Goal: Information Seeking & Learning: Learn about a topic

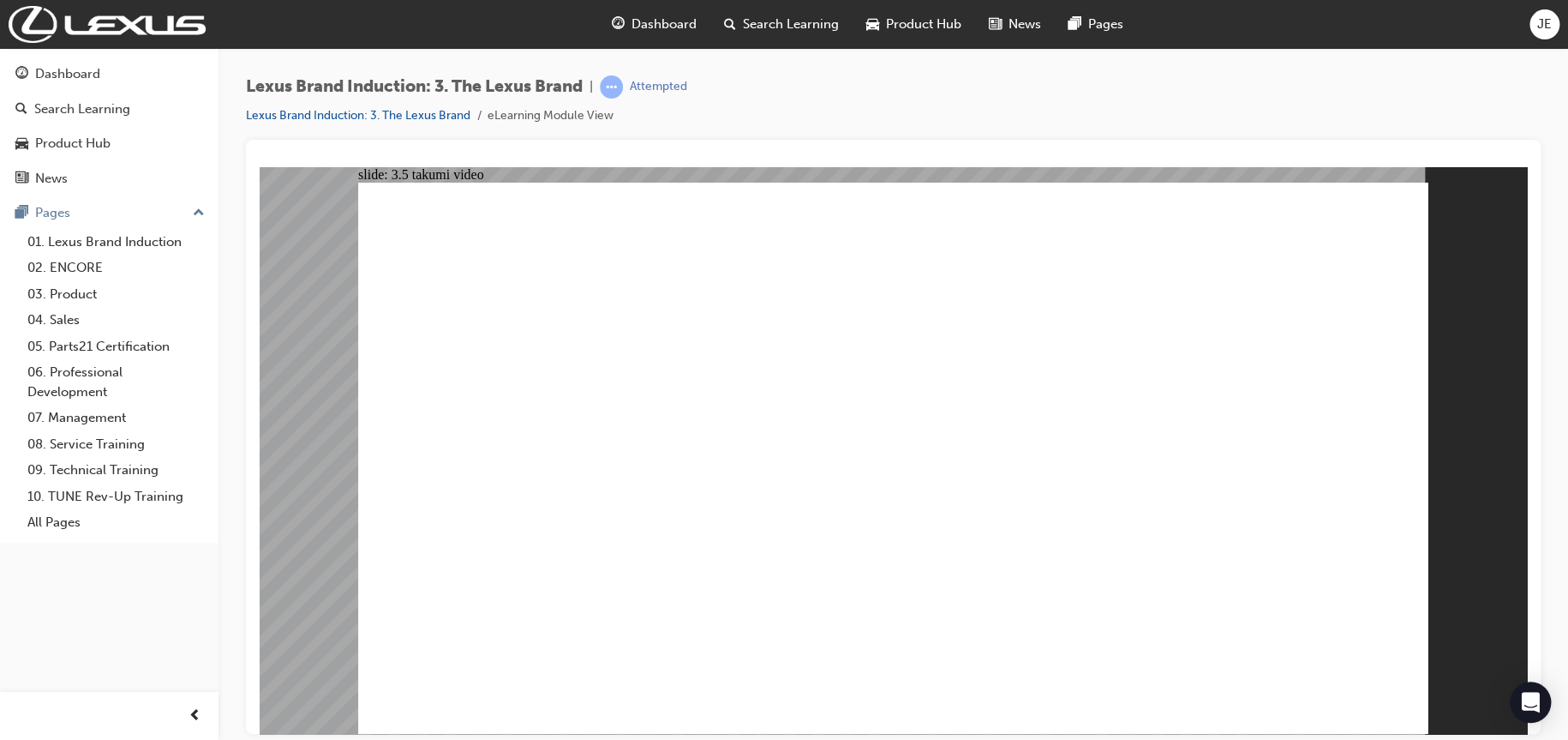
drag, startPoint x: 1148, startPoint y: 489, endPoint x: 1136, endPoint y: 476, distance: 17.7
drag, startPoint x: 985, startPoint y: 444, endPoint x: 829, endPoint y: 399, distance: 162.4
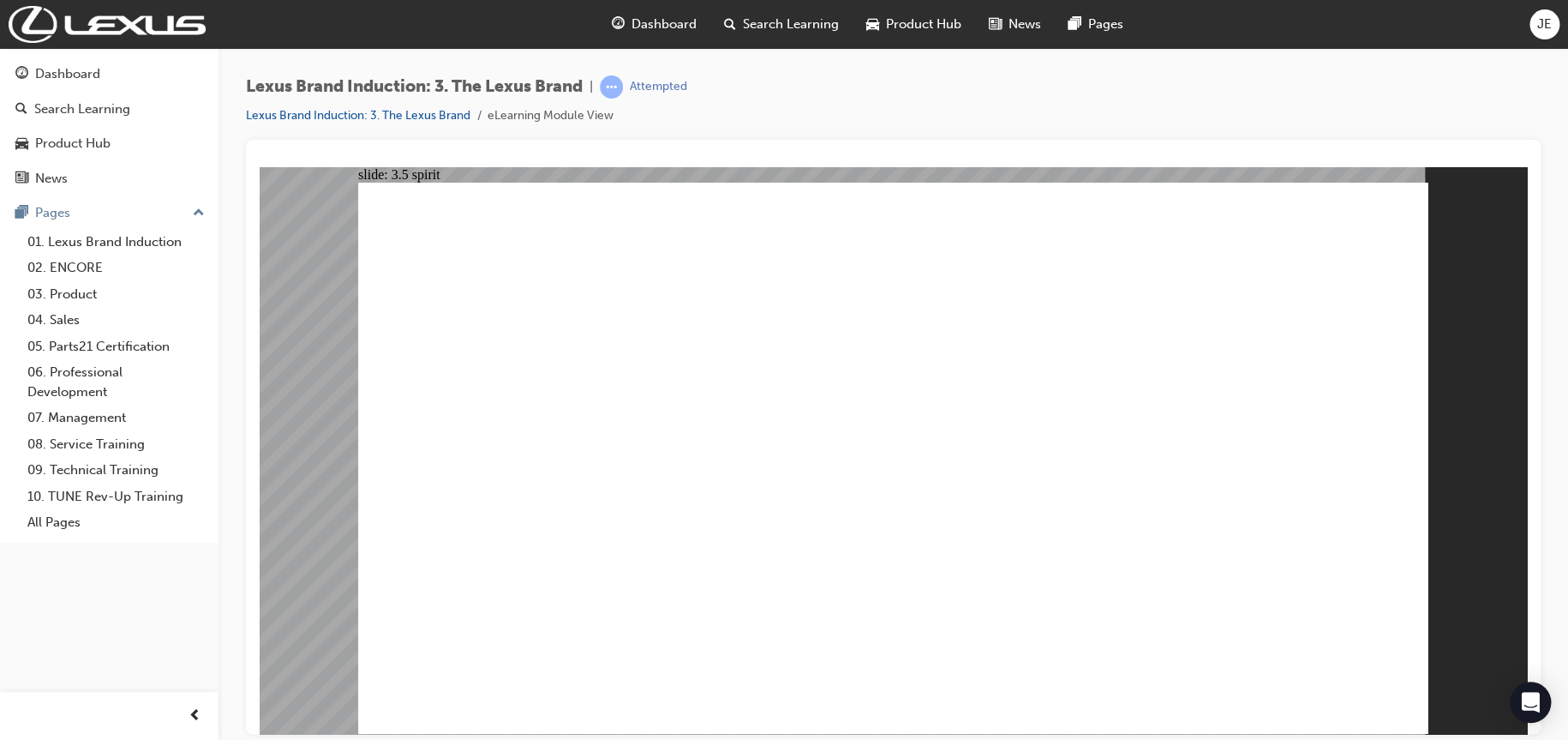
drag, startPoint x: 467, startPoint y: 385, endPoint x: 497, endPoint y: 410, distance: 39.1
drag, startPoint x: 1039, startPoint y: 581, endPoint x: 1337, endPoint y: 610, distance: 299.4
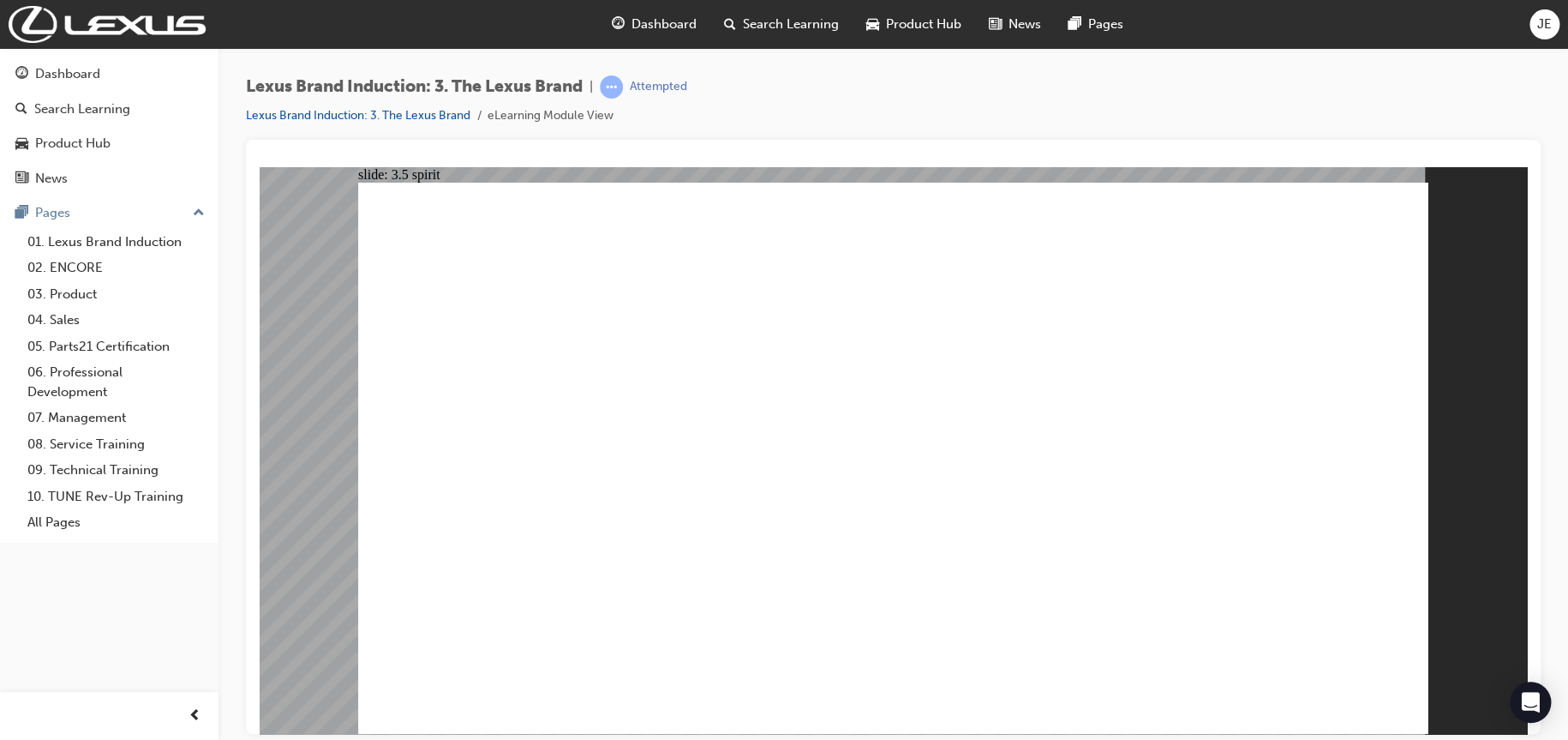
drag, startPoint x: 1313, startPoint y: 617, endPoint x: 1317, endPoint y: 631, distance: 14.6
drag, startPoint x: 1340, startPoint y: 680, endPoint x: 1373, endPoint y: 705, distance: 41.4
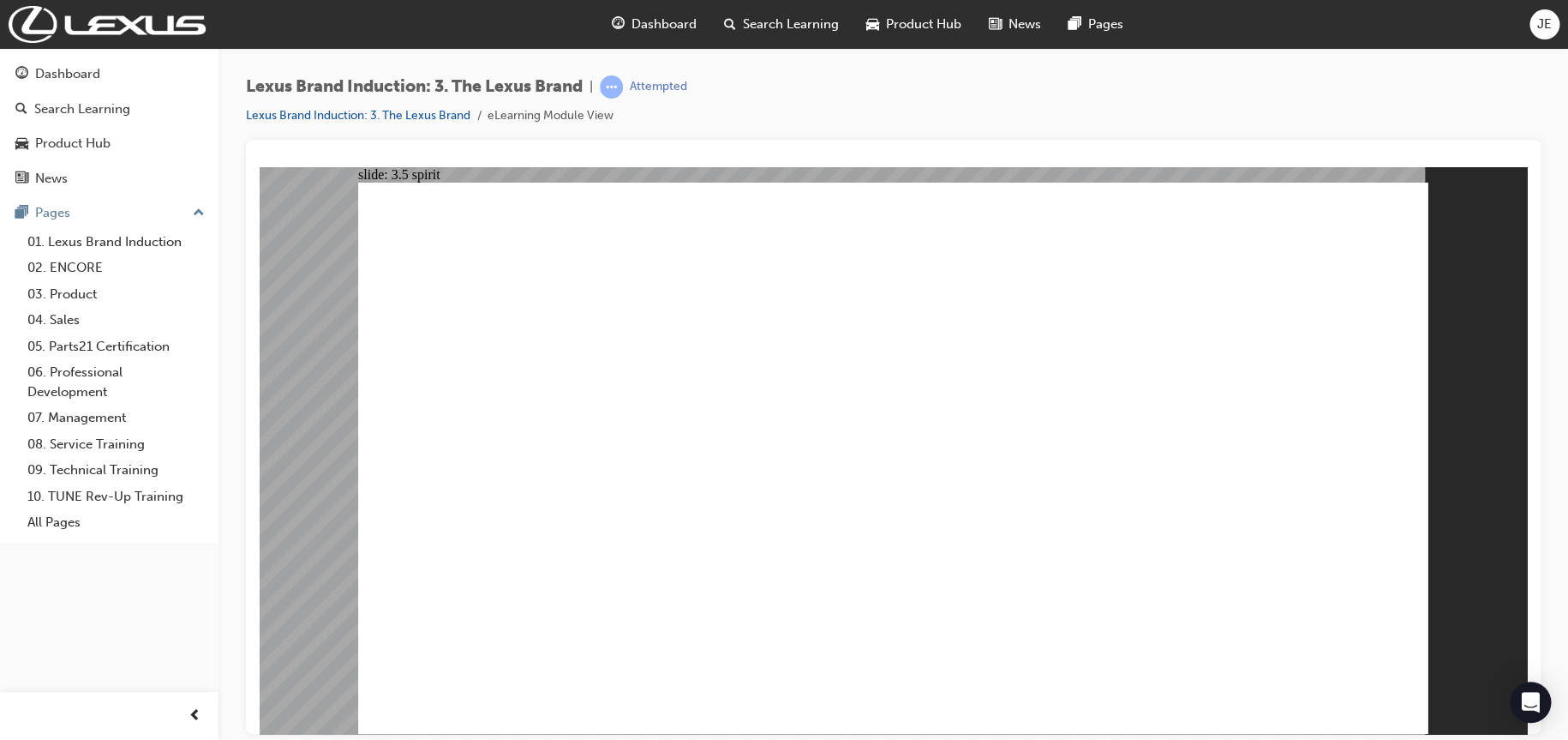
drag, startPoint x: 1343, startPoint y: 673, endPoint x: 1349, endPoint y: 689, distance: 17.1
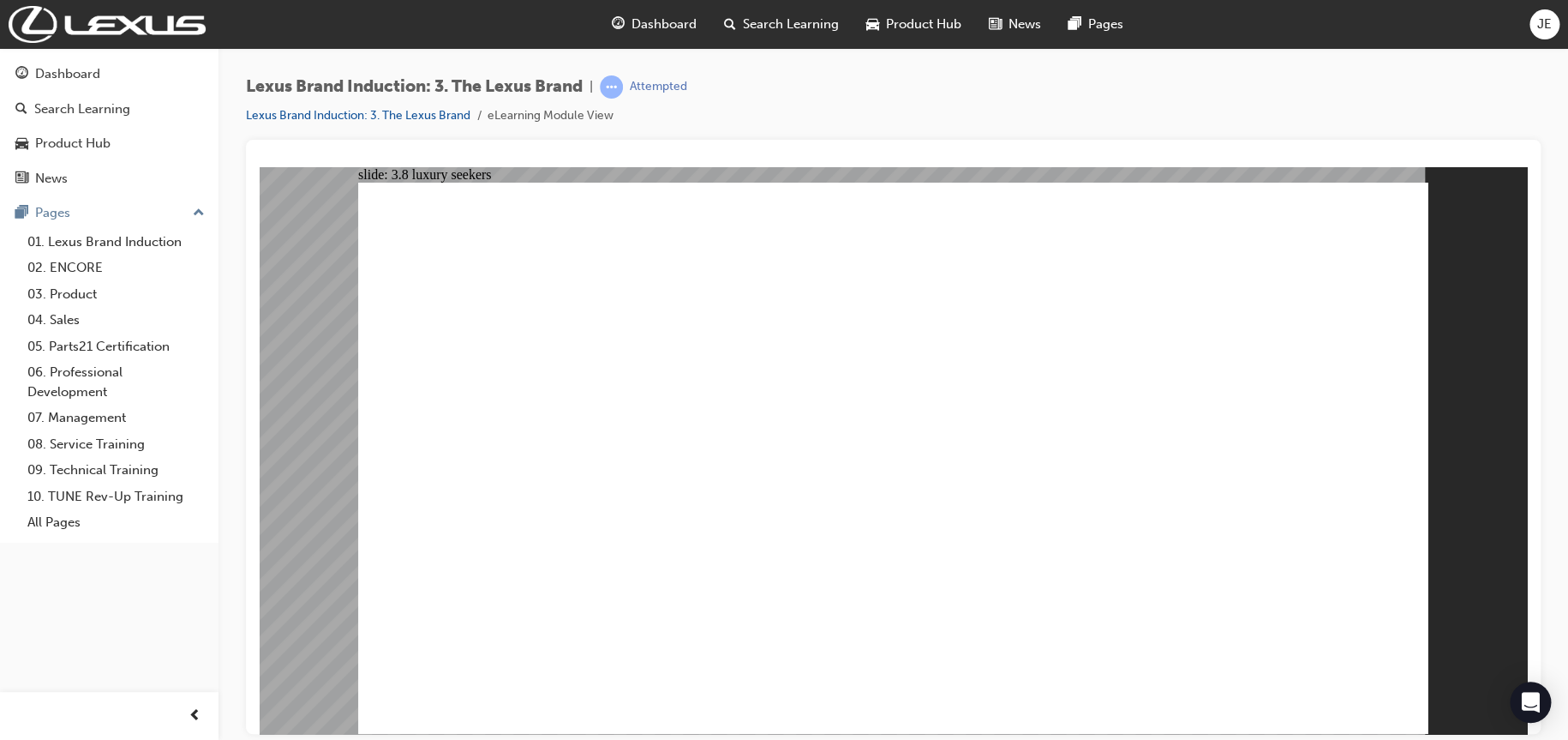
checkbox input "true"
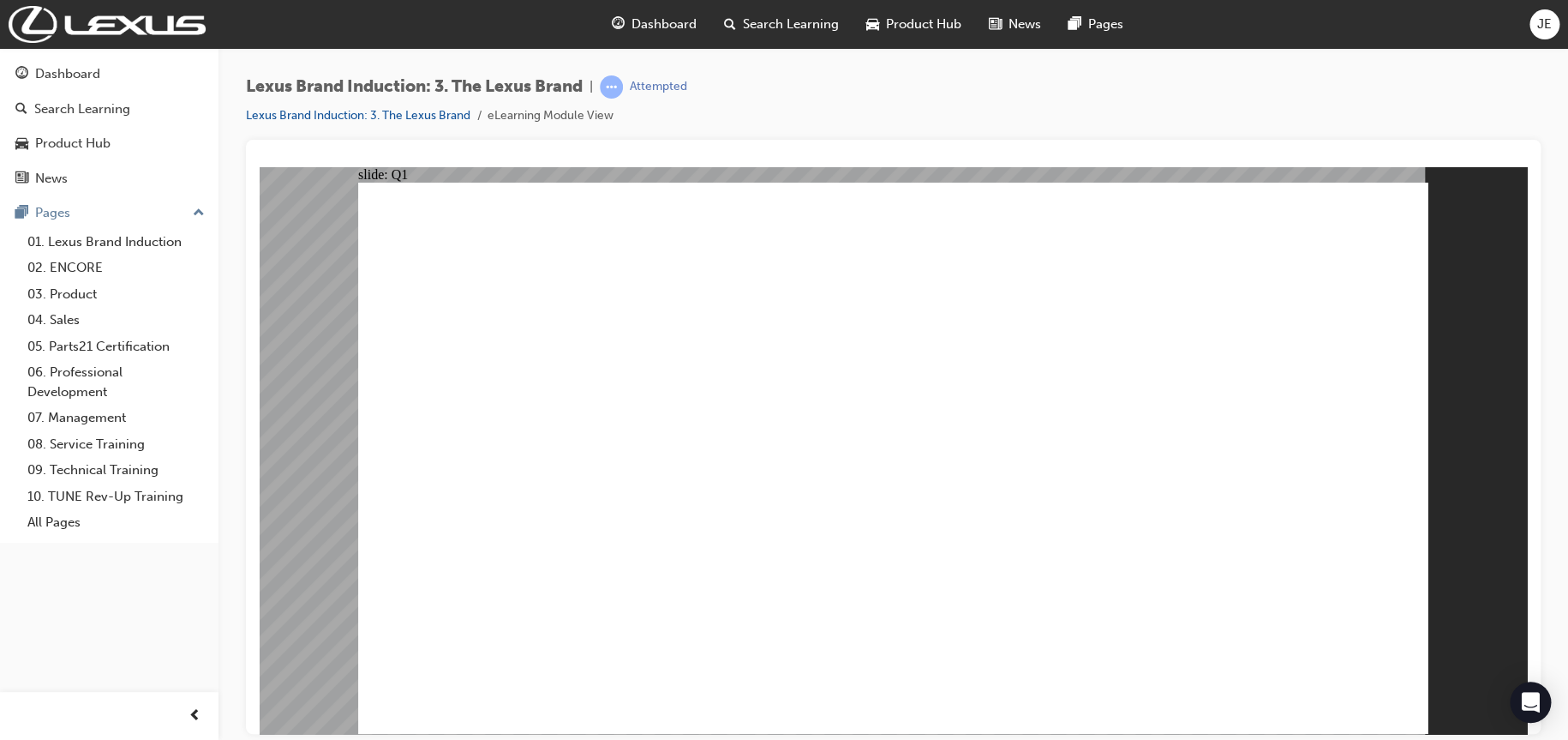
checkbox input "true"
checkbox input "false"
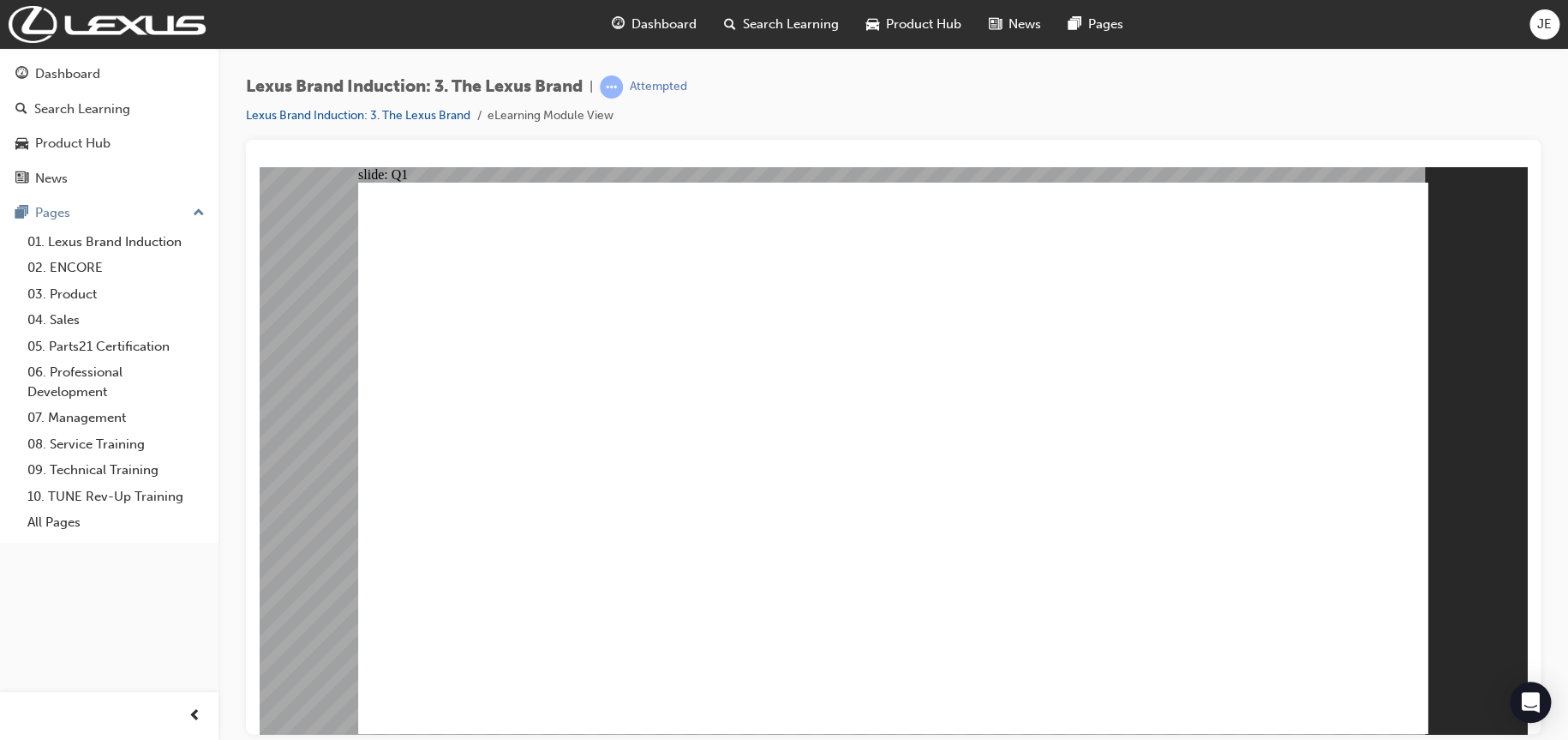
checkbox input "true"
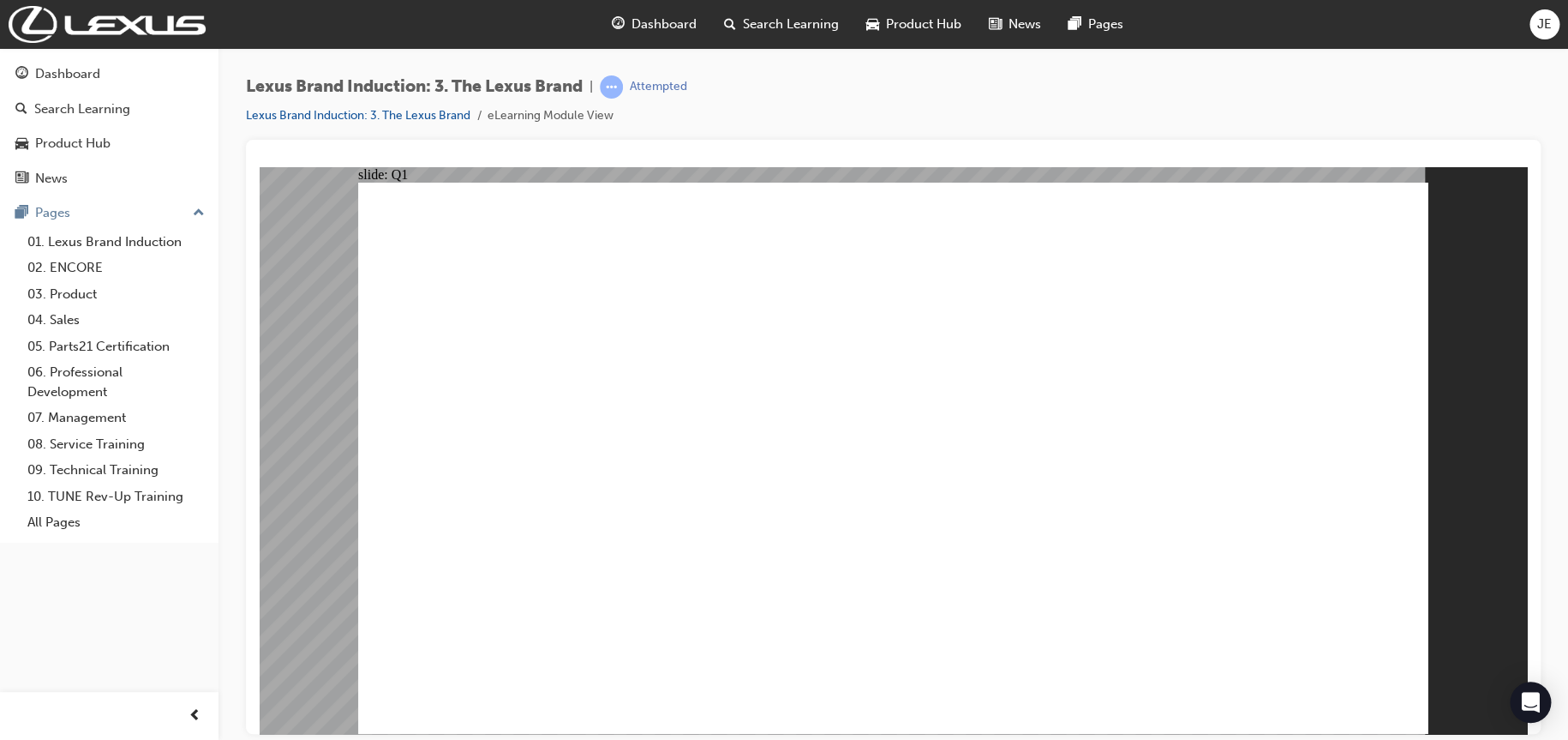
checkbox input "true"
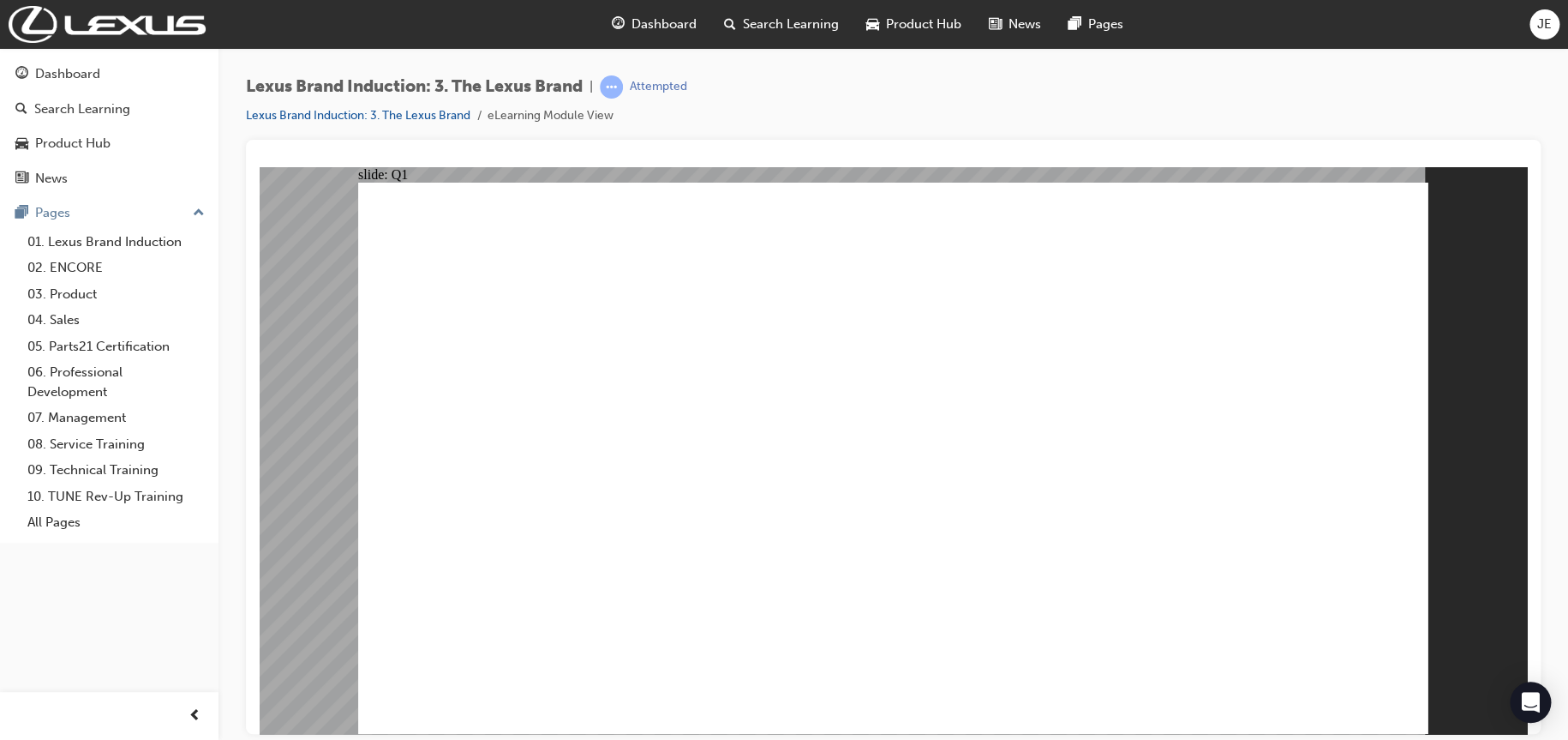
drag, startPoint x: 1320, startPoint y: 680, endPoint x: 1327, endPoint y: 686, distance: 9.2
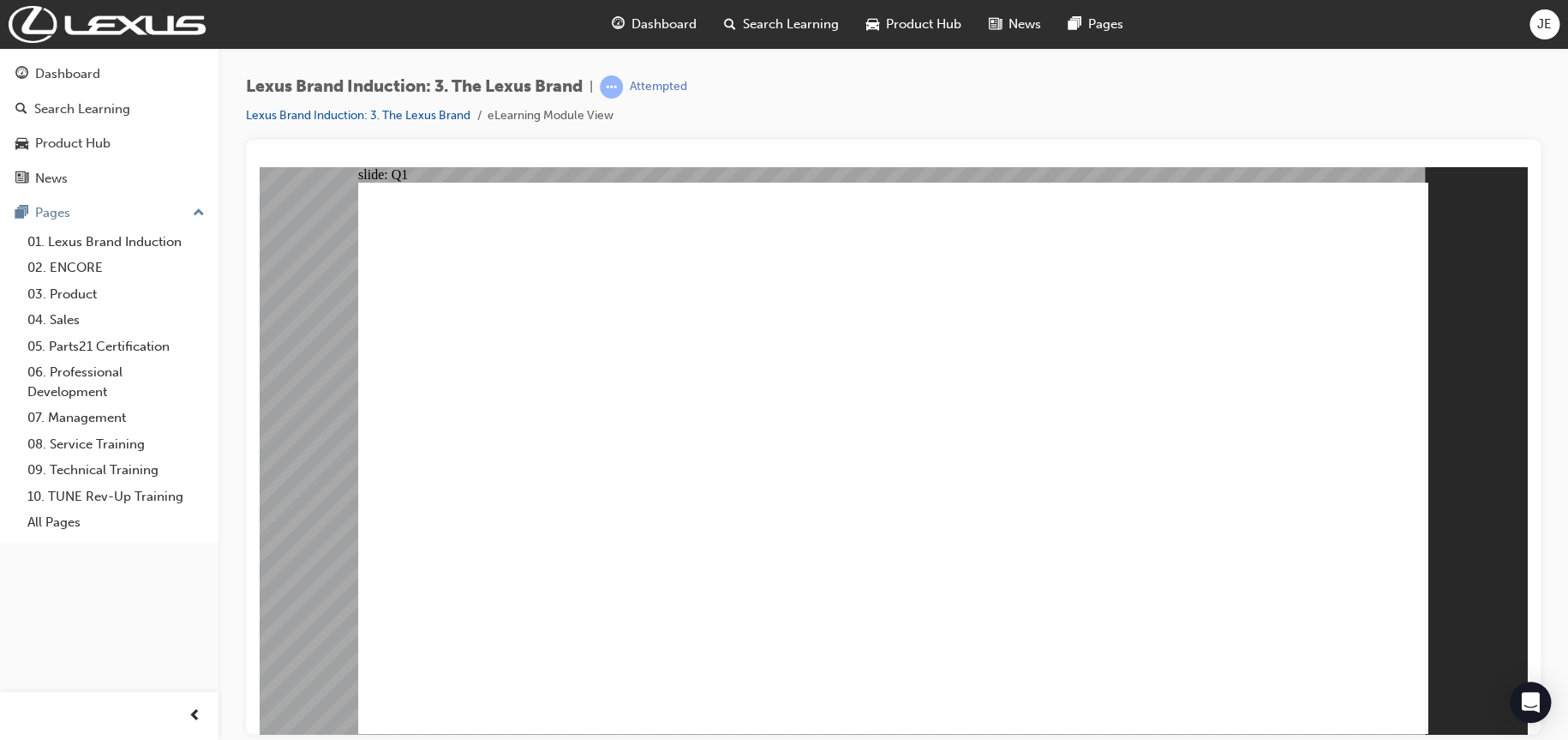
click at [780, 499] on button "OK" at bounding box center [765, 496] width 30 height 18
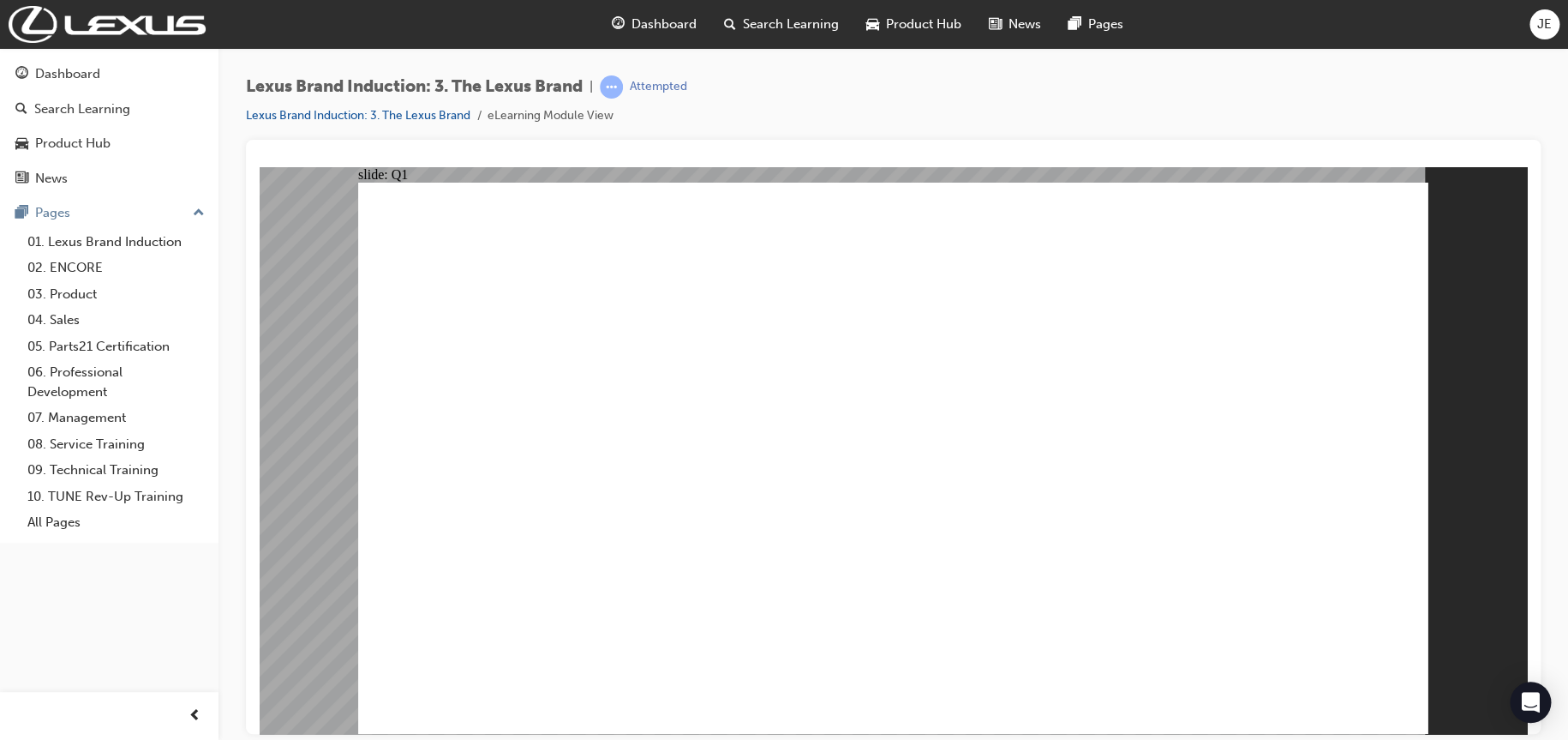
checkbox input "true"
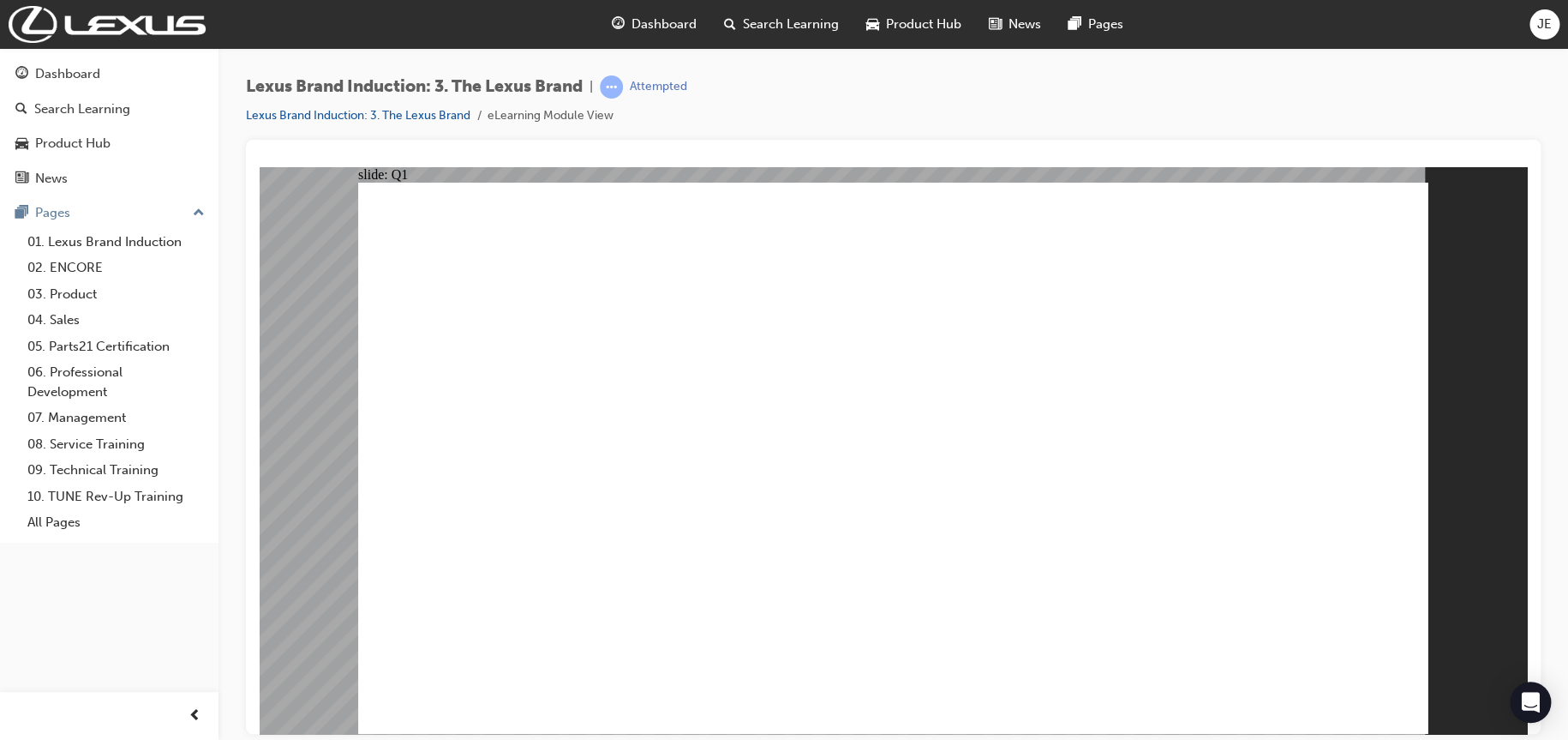
drag, startPoint x: 1169, startPoint y: 562, endPoint x: 1237, endPoint y: 557, distance: 68.2
checkbox input "true"
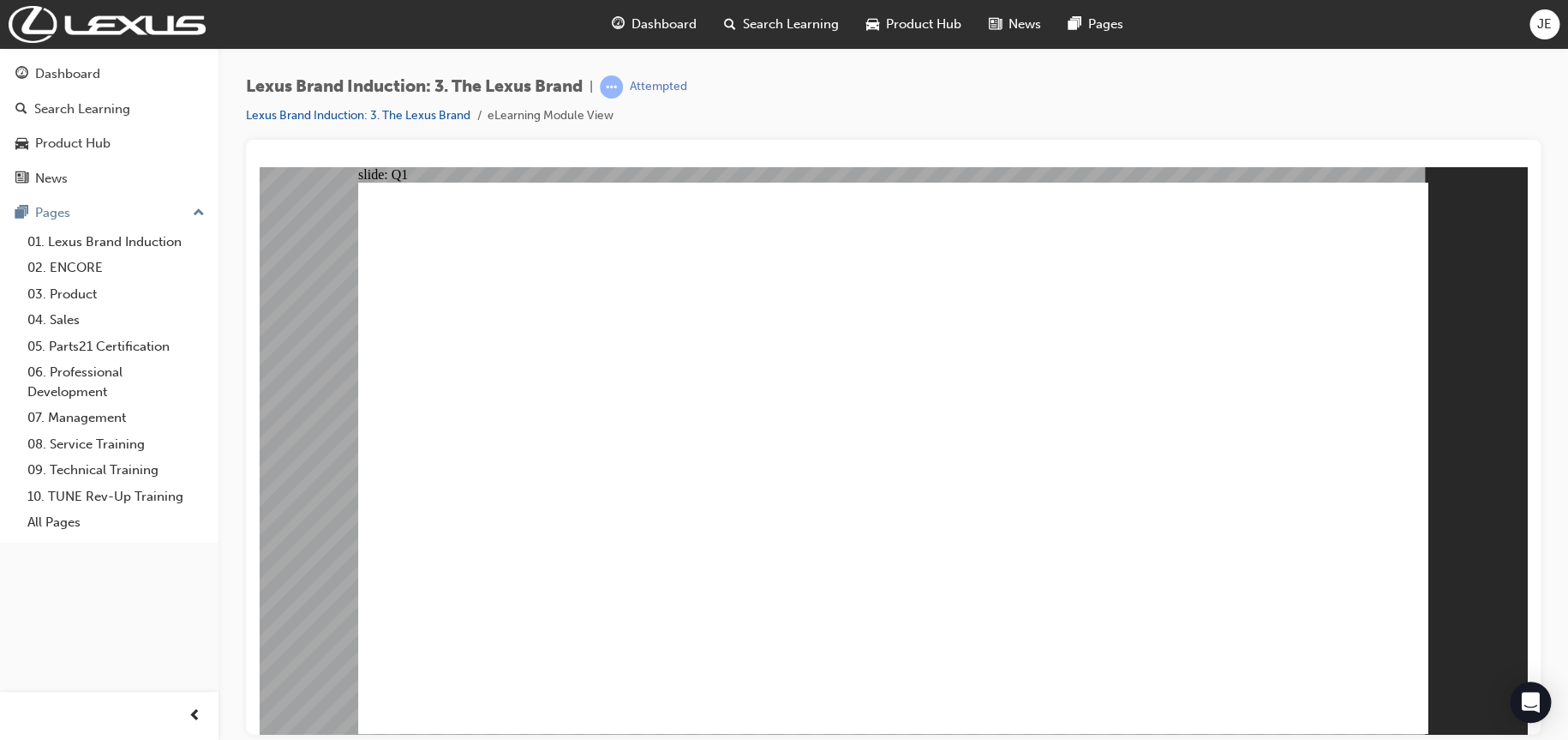
radio input "true"
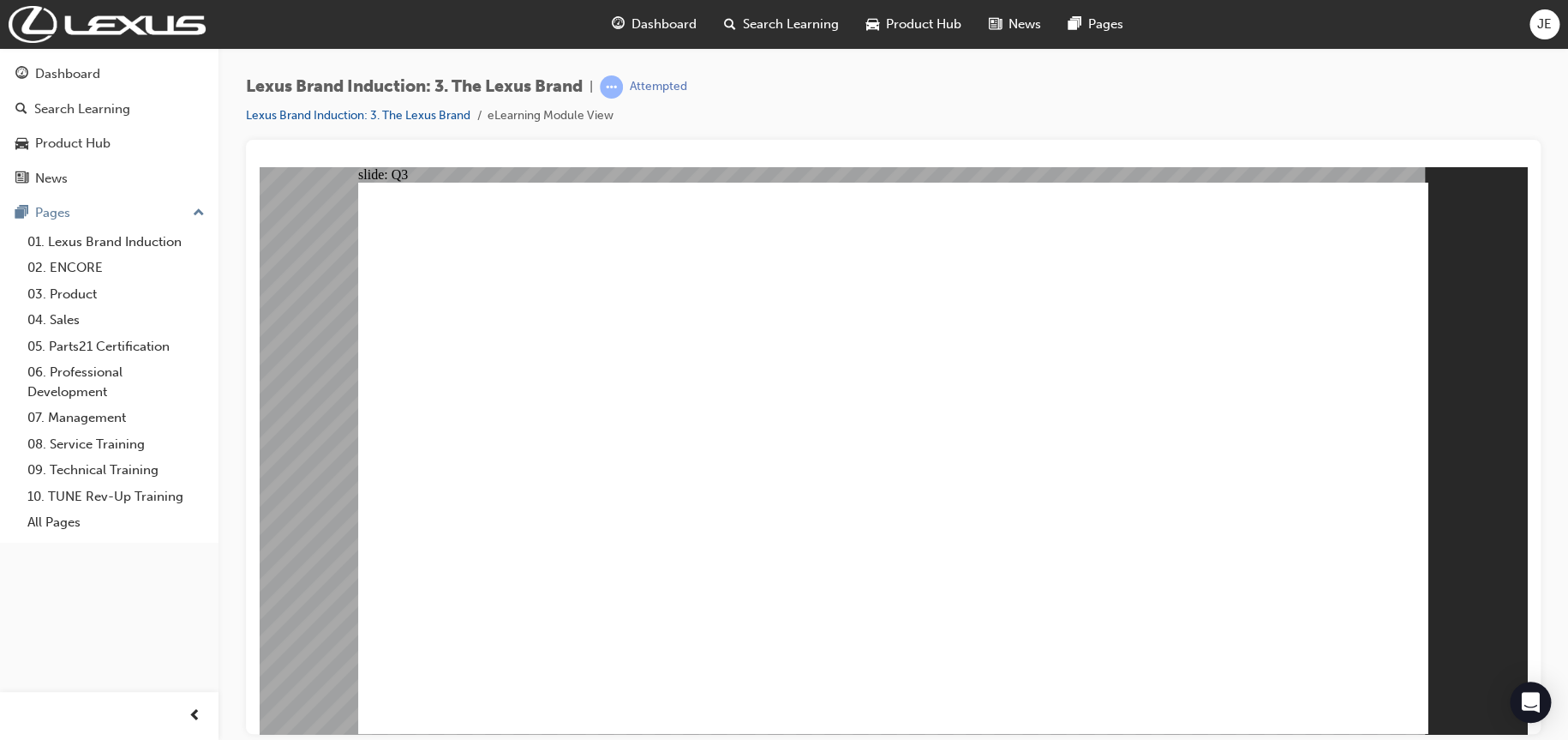
radio input "true"
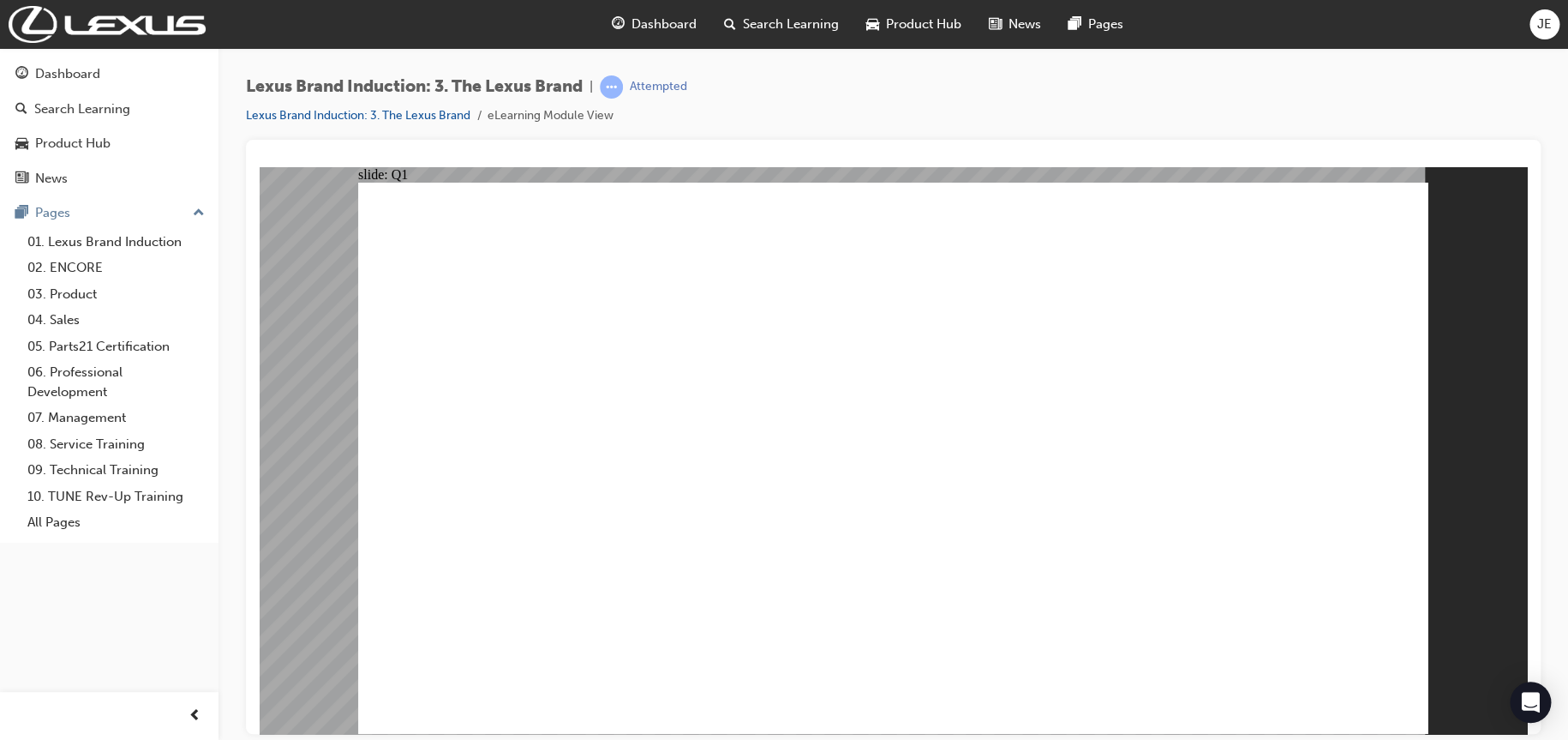
checkbox input "true"
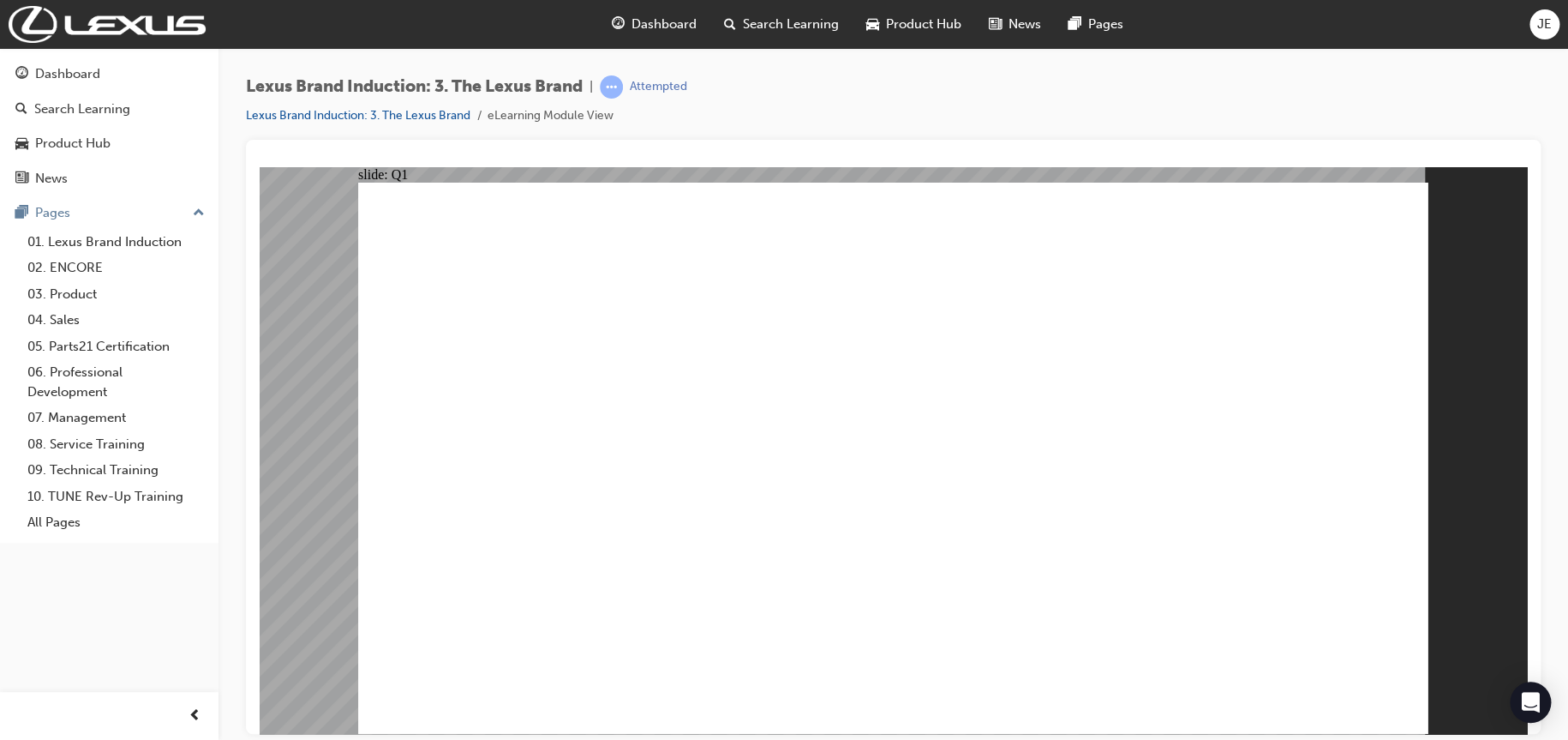
checkbox input "true"
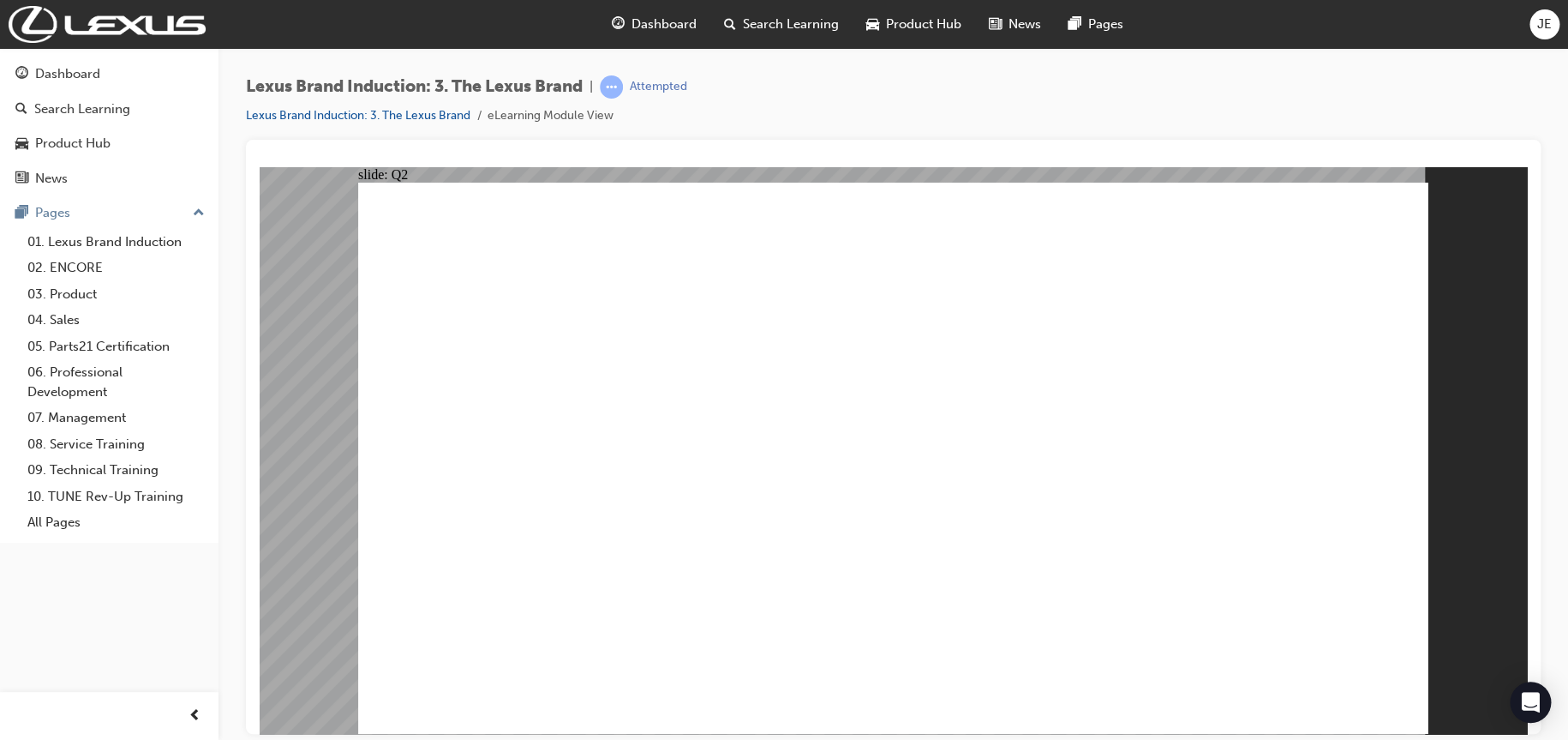
radio input "true"
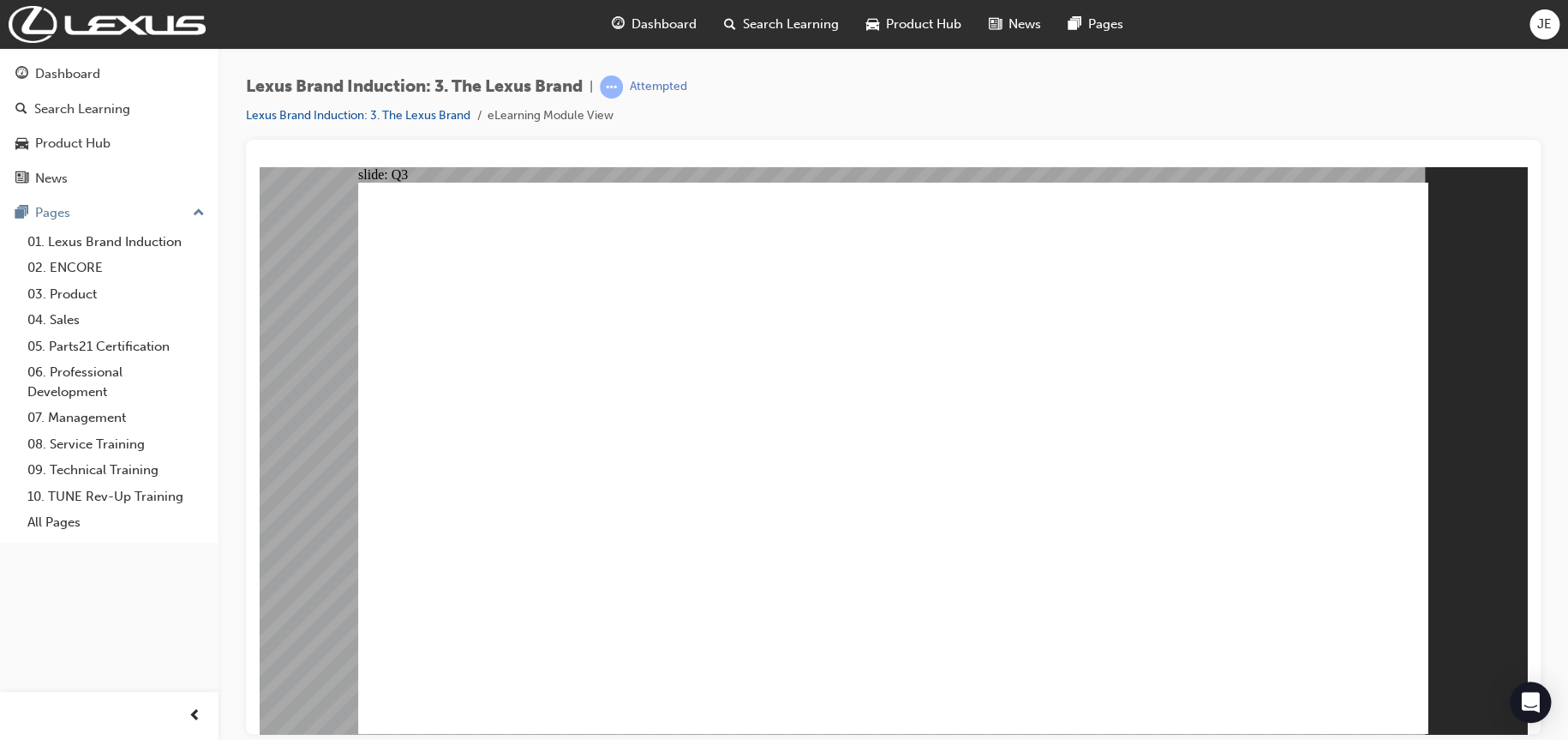
drag, startPoint x: 977, startPoint y: 470, endPoint x: 954, endPoint y: 439, distance: 38.6
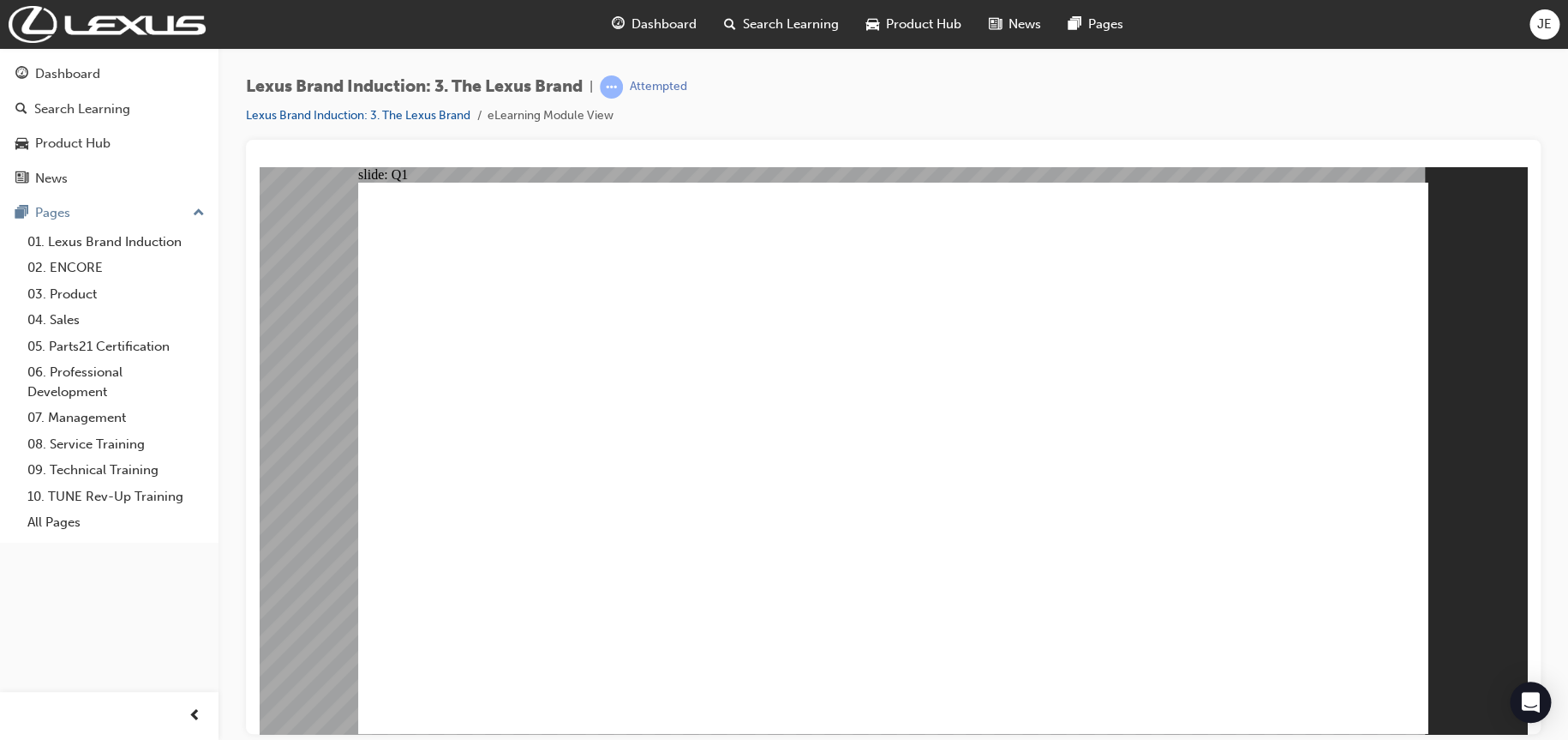
checkbox input "true"
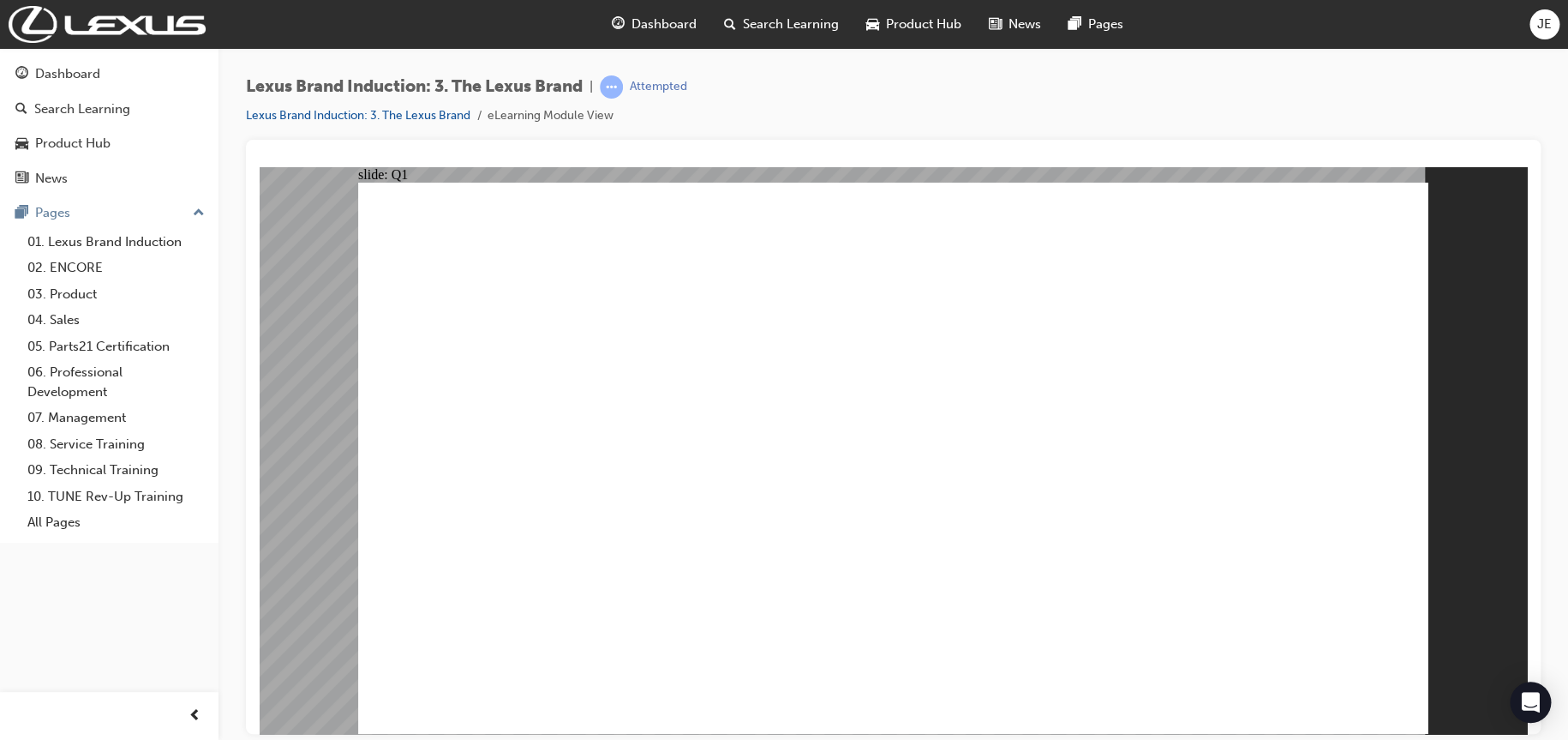
checkbox input "true"
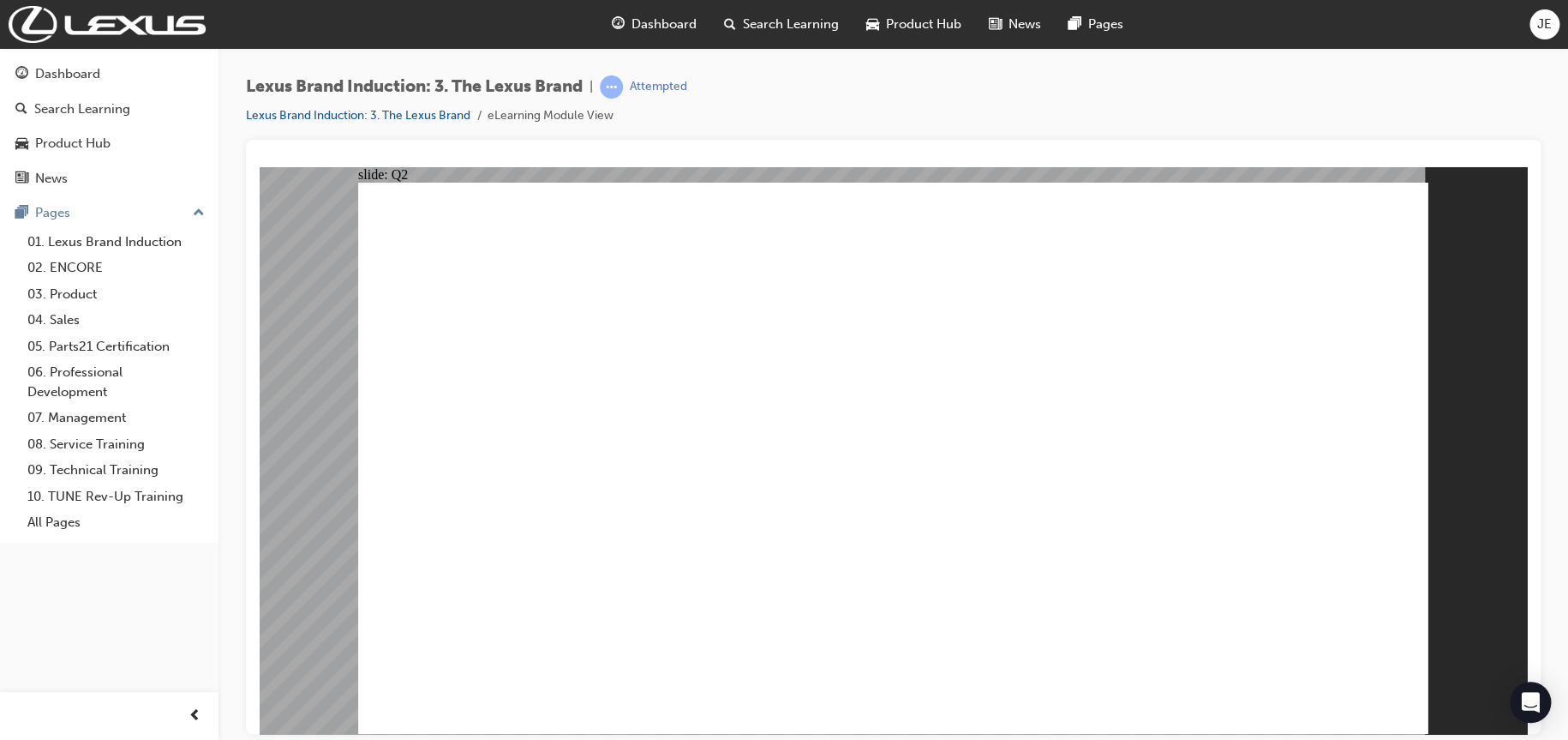
radio input "true"
